Goal: Information Seeking & Learning: Check status

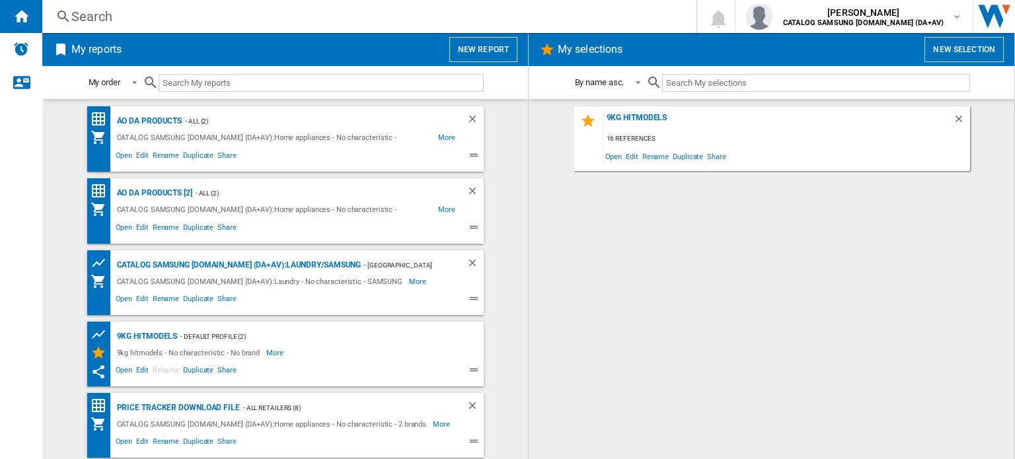
click at [82, 21] on div "Search" at bounding box center [366, 16] width 591 height 19
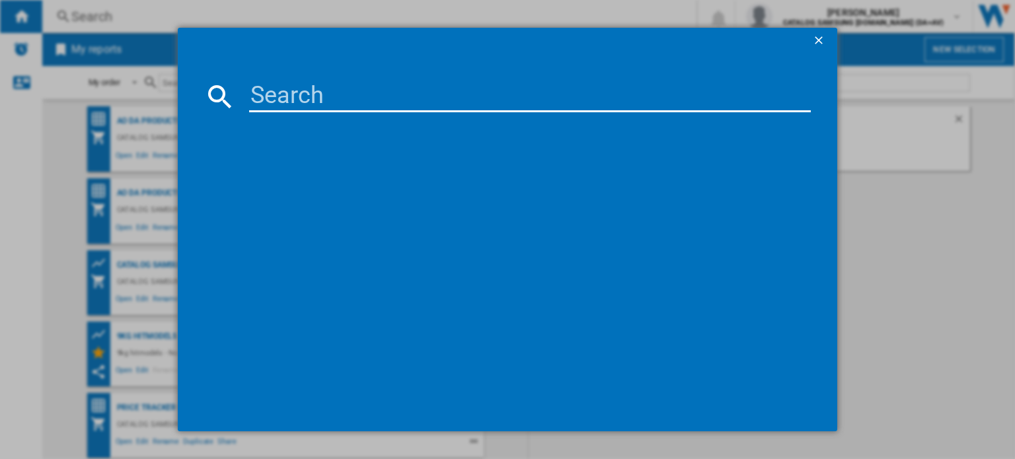
click at [286, 102] on input at bounding box center [530, 97] width 562 height 32
paste input "MC28A5125AK/EU"
type input "MC28A5125AK/EU"
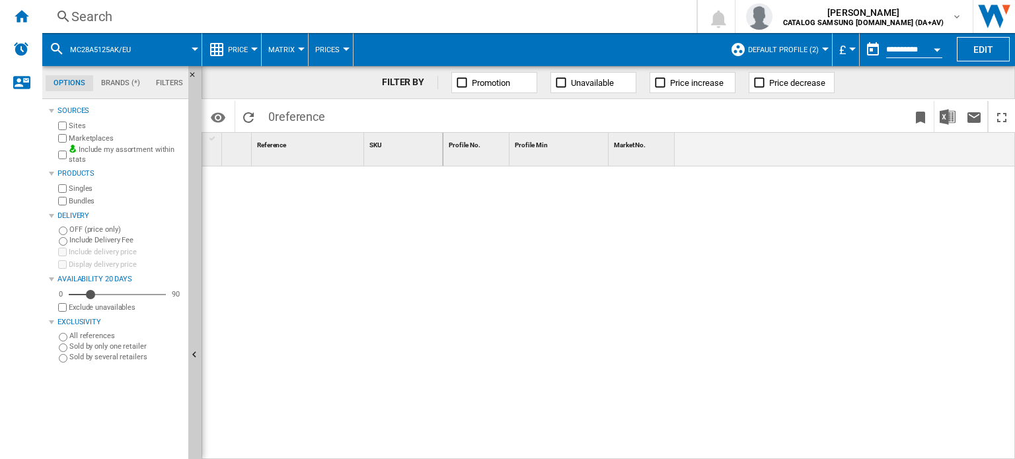
click at [101, 44] on button "MC28A5125AK/EU" at bounding box center [107, 49] width 74 height 33
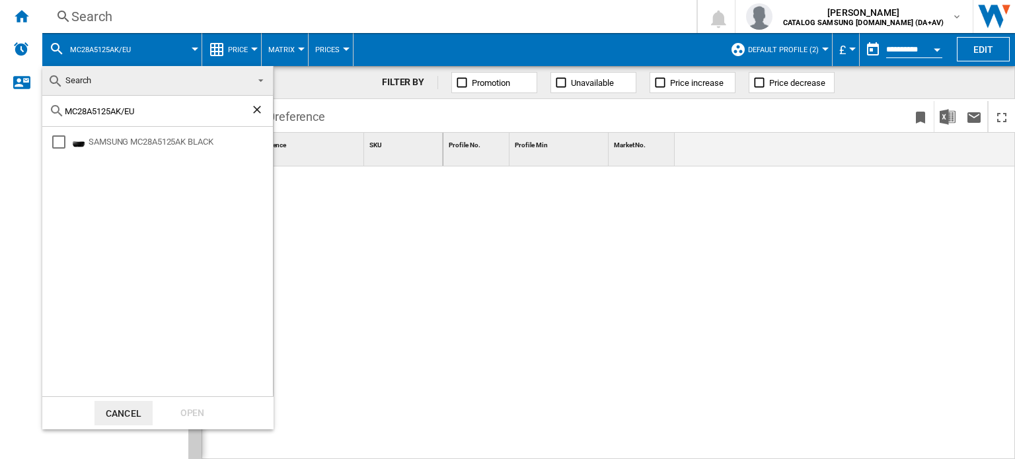
drag, startPoint x: 389, startPoint y: 198, endPoint x: 681, endPoint y: 113, distance: 304.7
click at [394, 198] on md-backdrop at bounding box center [507, 229] width 1015 height 459
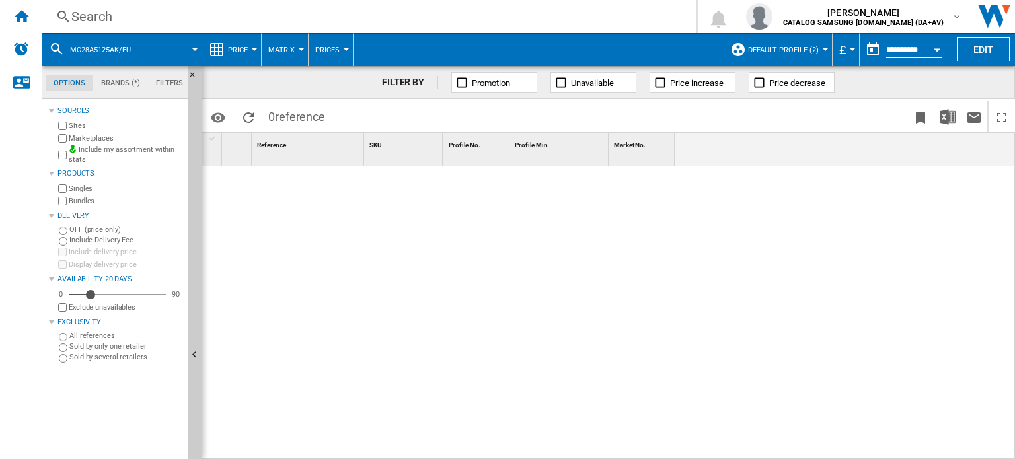
click at [796, 44] on button "Default profile (2)" at bounding box center [786, 49] width 77 height 33
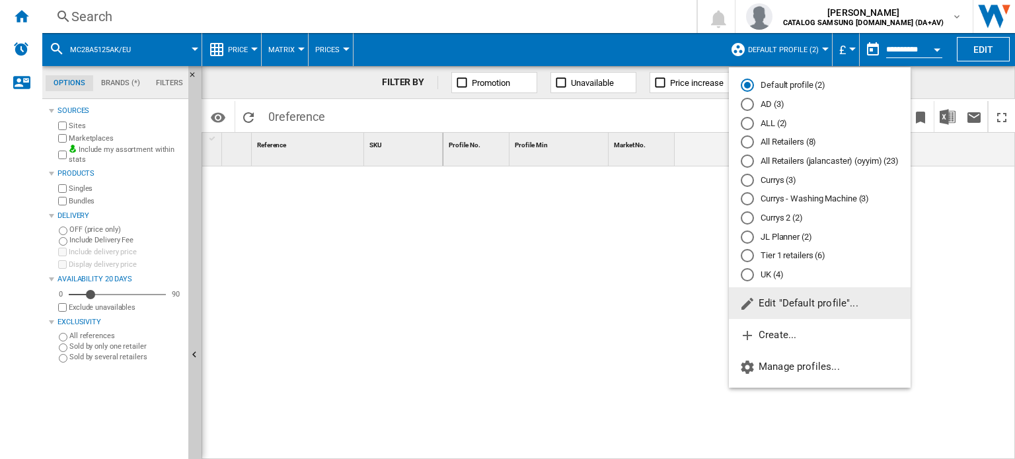
click at [748, 145] on div "All Retailers (8)" at bounding box center [747, 141] width 13 height 13
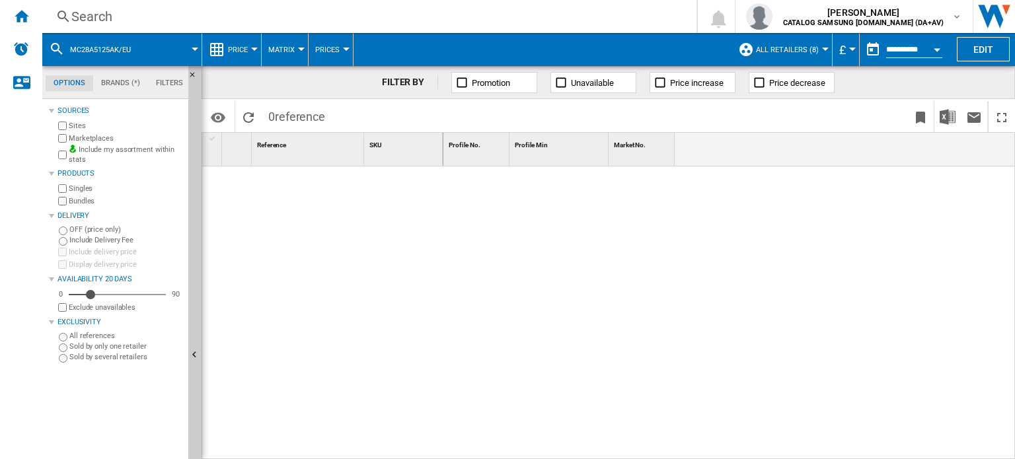
click at [774, 44] on button "All Retailers (8)" at bounding box center [790, 49] width 69 height 33
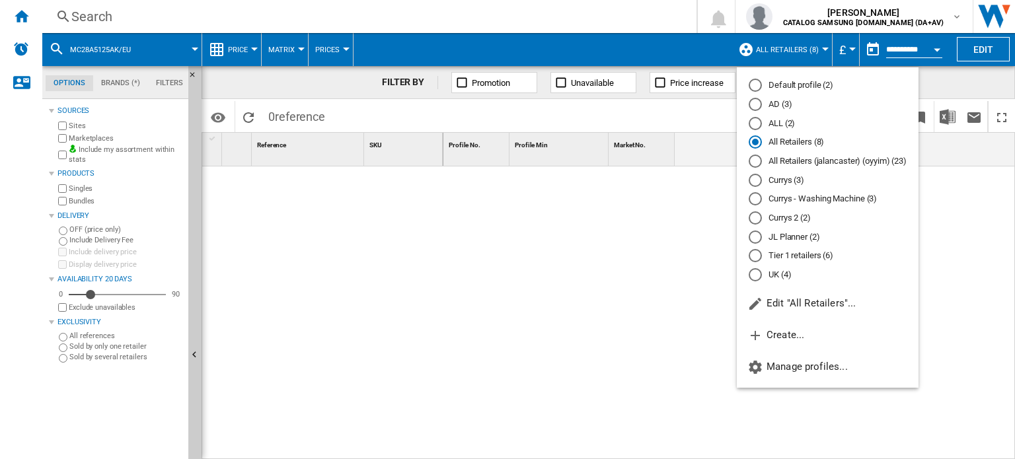
click at [723, 231] on md-backdrop at bounding box center [507, 229] width 1015 height 459
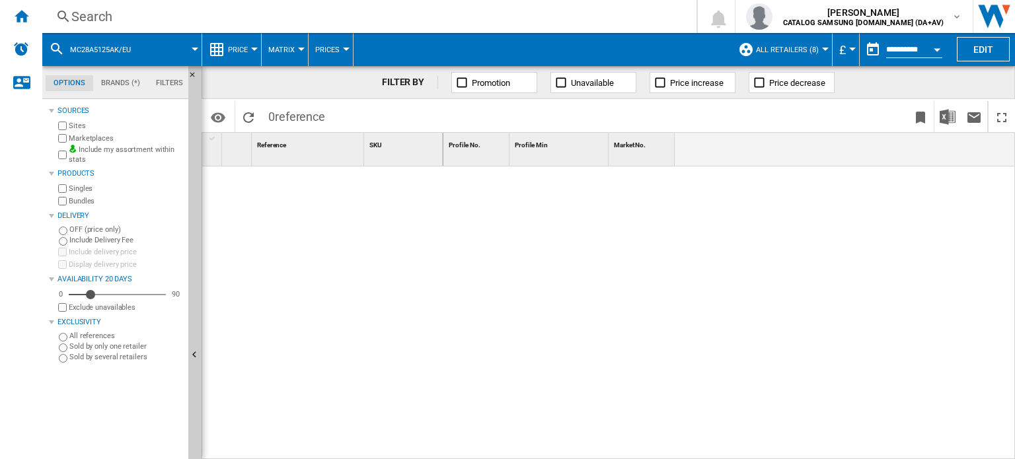
click at [76, 18] on div "Search" at bounding box center [366, 16] width 591 height 19
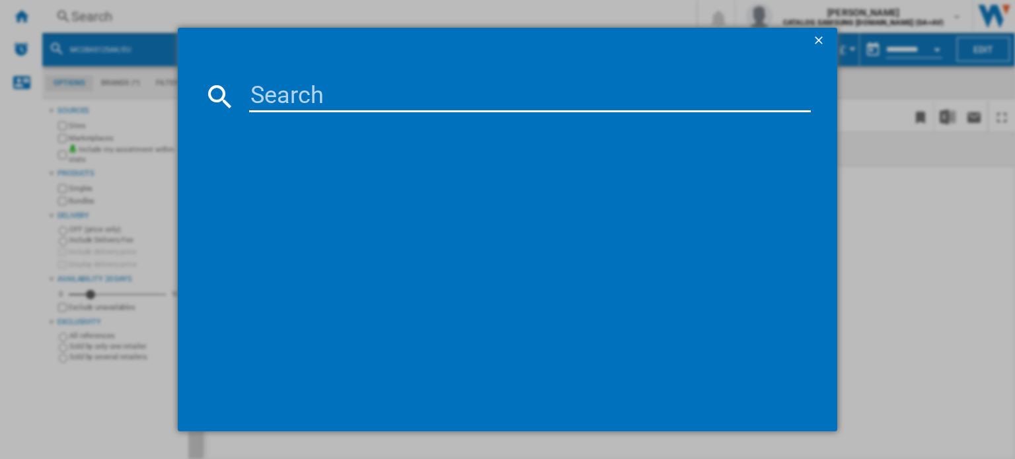
paste input "MC28A5125AK/EU"
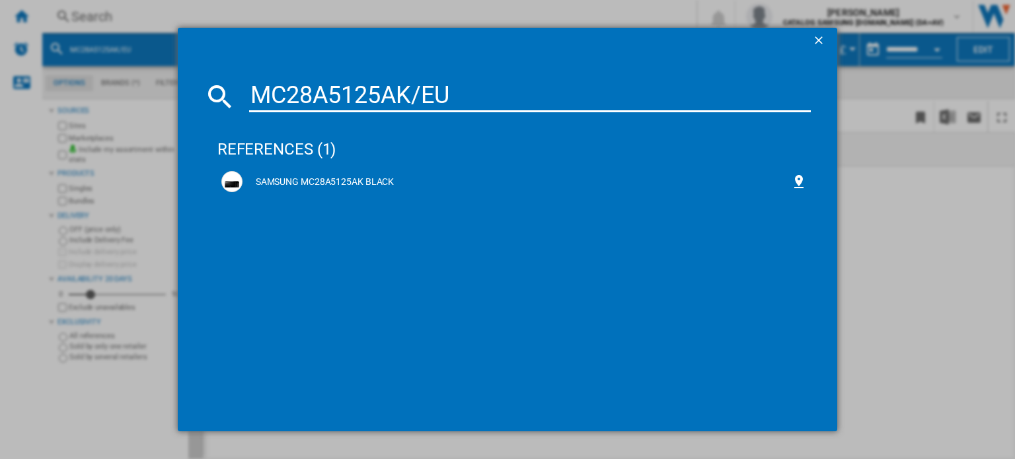
type input "MC28A5125AK/EU"
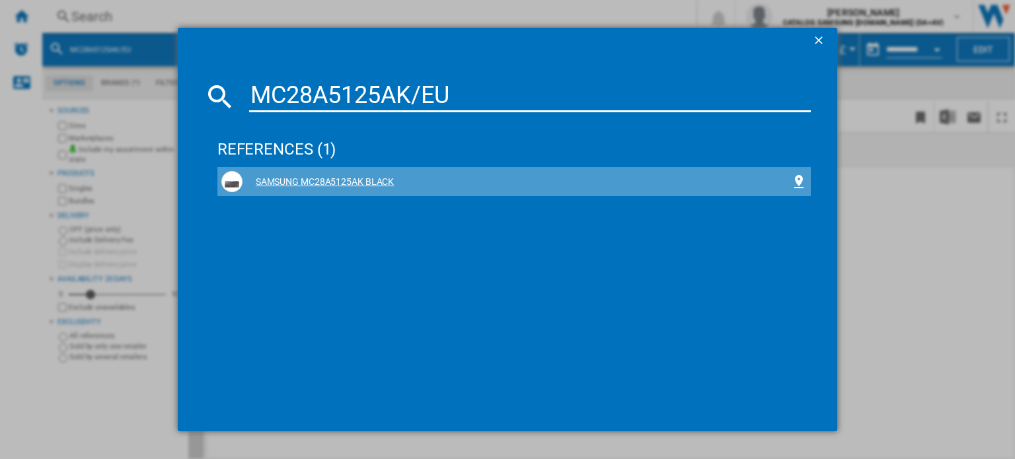
click at [301, 176] on div "SAMSUNG MC28A5125AK BLACK" at bounding box center [516, 182] width 548 height 13
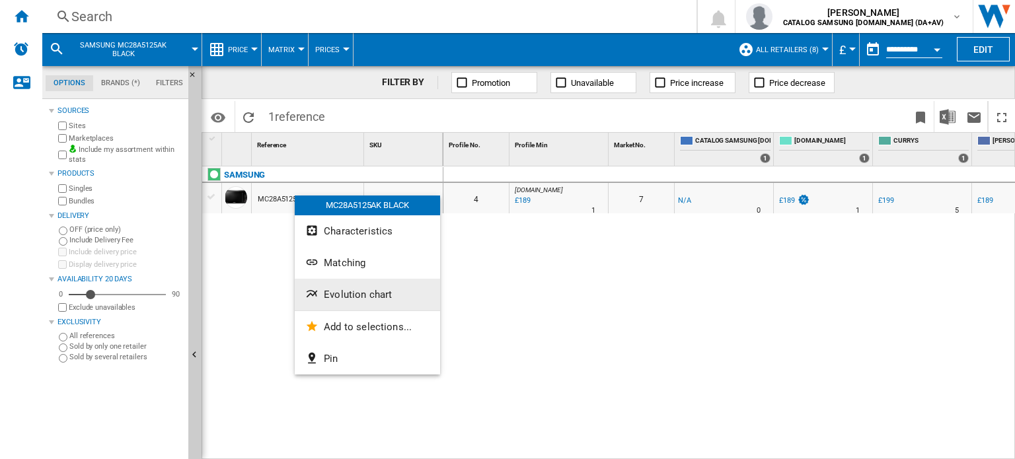
click at [378, 295] on span "Evolution chart" at bounding box center [358, 295] width 68 height 12
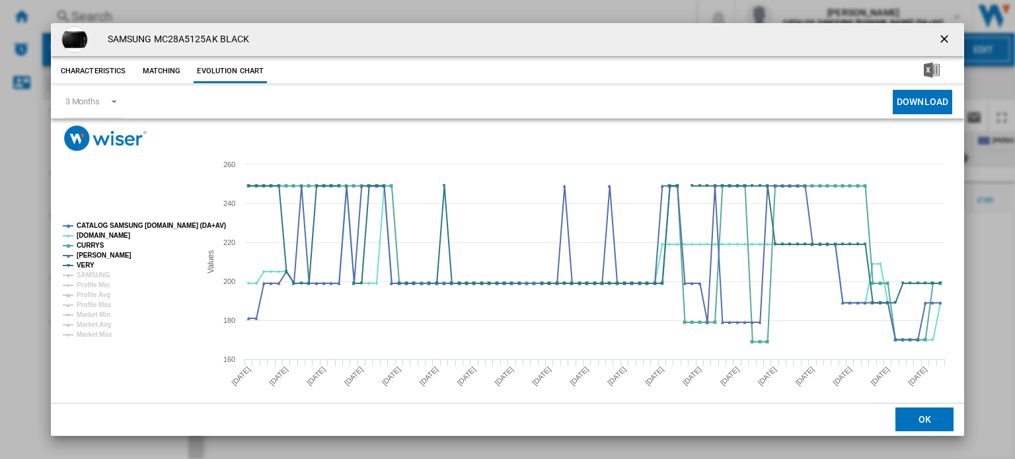
click at [939, 34] on ng-md-icon "getI18NText('BUTTONS.CLOSE_DIALOG')" at bounding box center [946, 40] width 16 height 16
